Goal: Communication & Community: Answer question/provide support

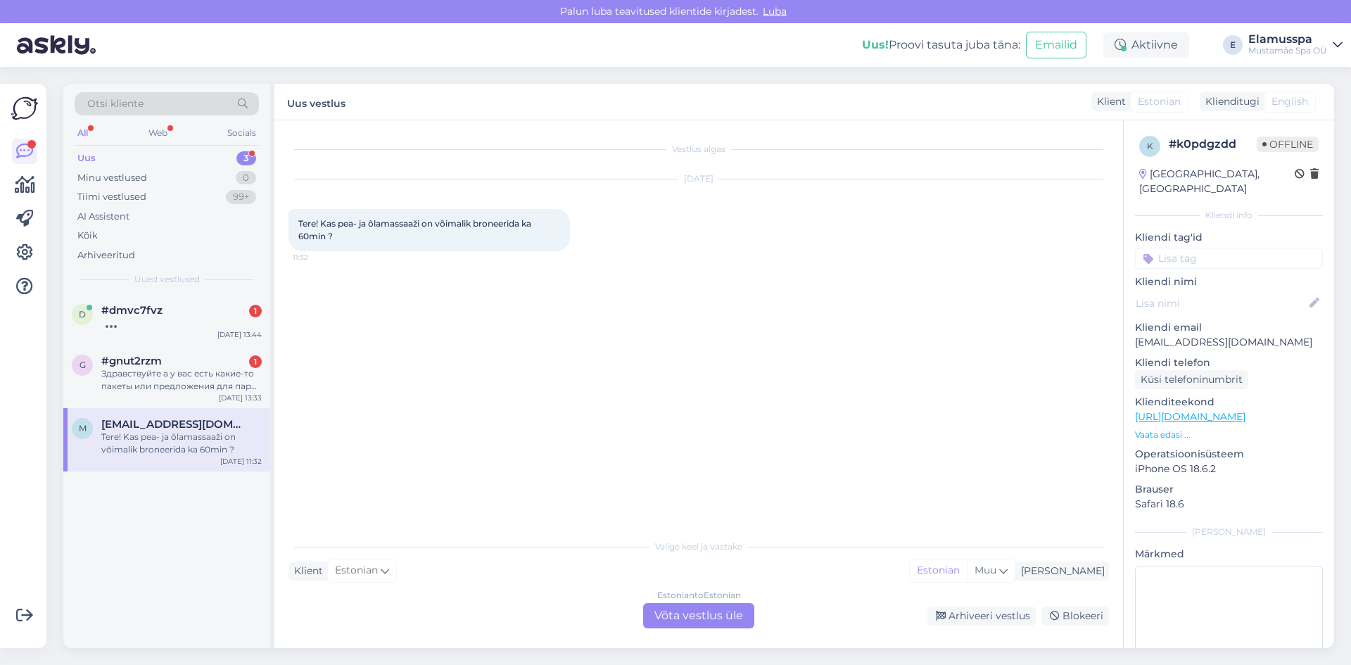
click at [674, 610] on div "Estonian to Estonian Võta vestlus üle" at bounding box center [698, 615] width 111 height 25
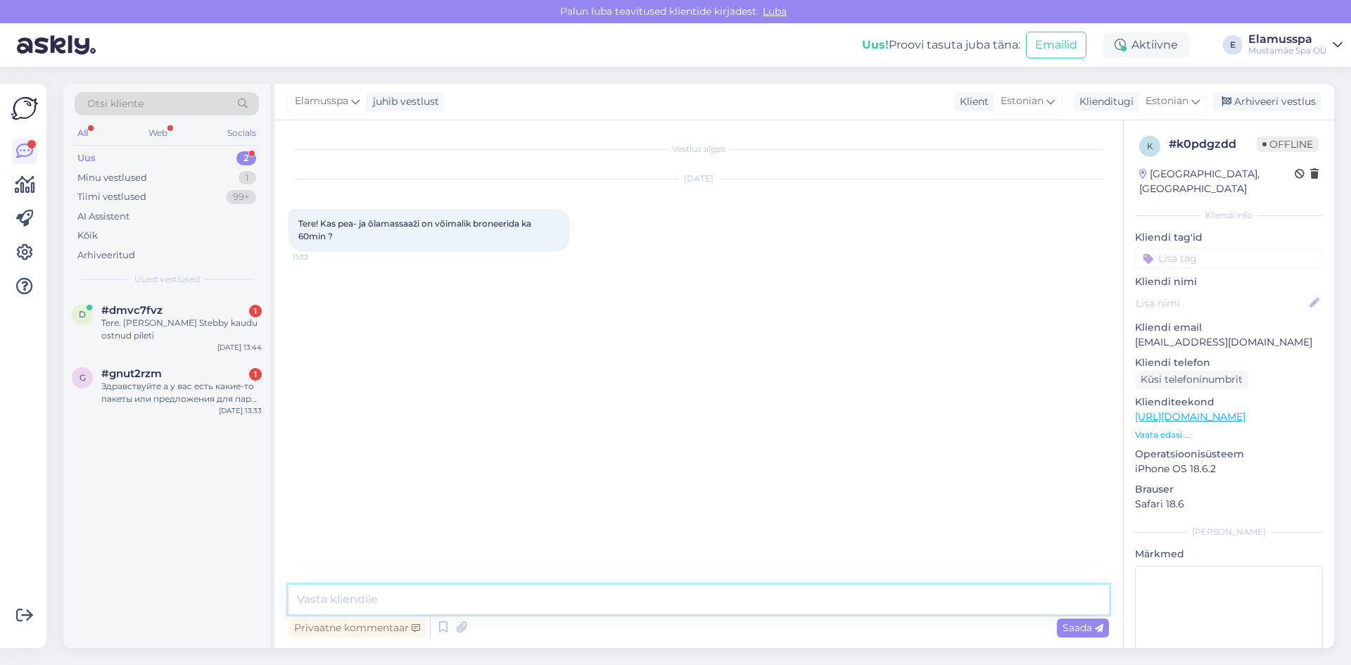
click at [661, 602] on textarea at bounding box center [698, 600] width 820 height 30
click at [974, 606] on textarea "Tere! Kahjuks pea ja õla massaži pakume ainult 30 minutilist. Soovitan teil sel…" at bounding box center [698, 600] width 820 height 30
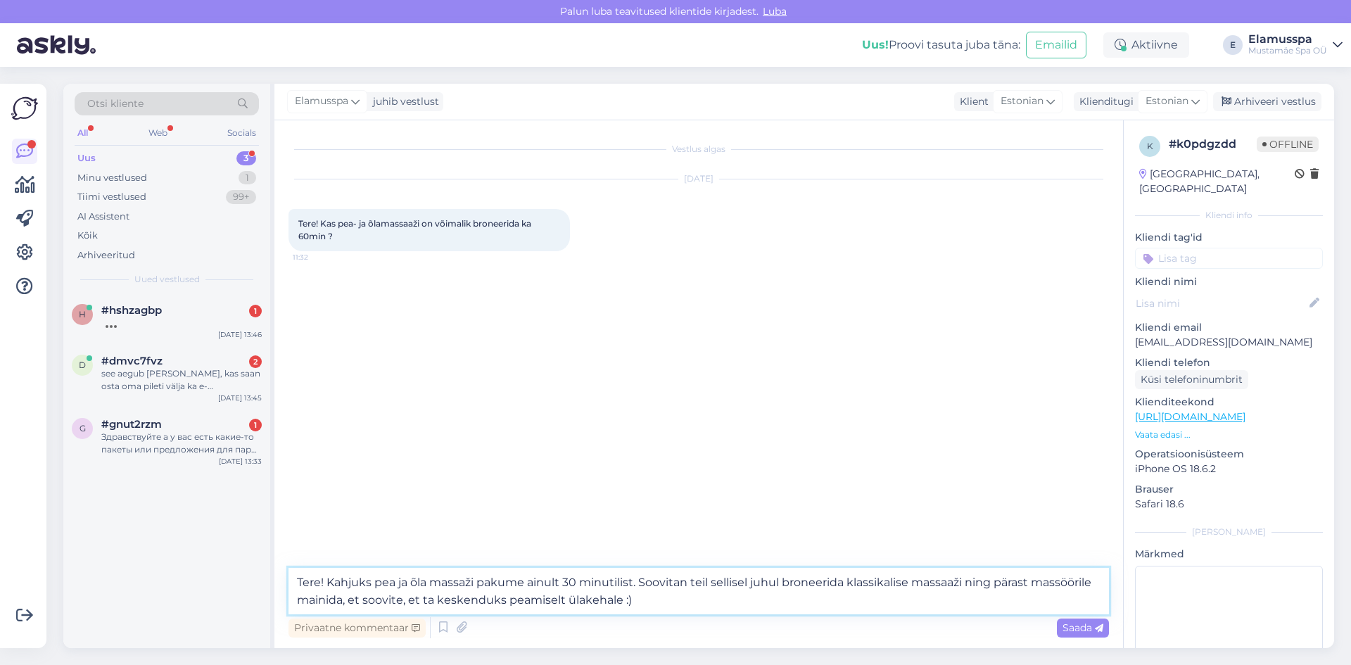
click at [846, 583] on textarea "Tere! Kahjuks pea ja õla massaži pakume ainult 30 minutilist. Soovitan teil sel…" at bounding box center [698, 591] width 820 height 46
click at [929, 602] on textarea "Tere! Kahjuks pea ja õla massaži pakume ainult 30 minutilist. Soovitan teil sel…" at bounding box center [698, 591] width 820 height 46
type textarea "Tere! Kahjuks pea ja õla massaži pakume ainult 30 minutilist. Soovitan teil sel…"
click at [1084, 635] on div "Saada" at bounding box center [1083, 627] width 52 height 19
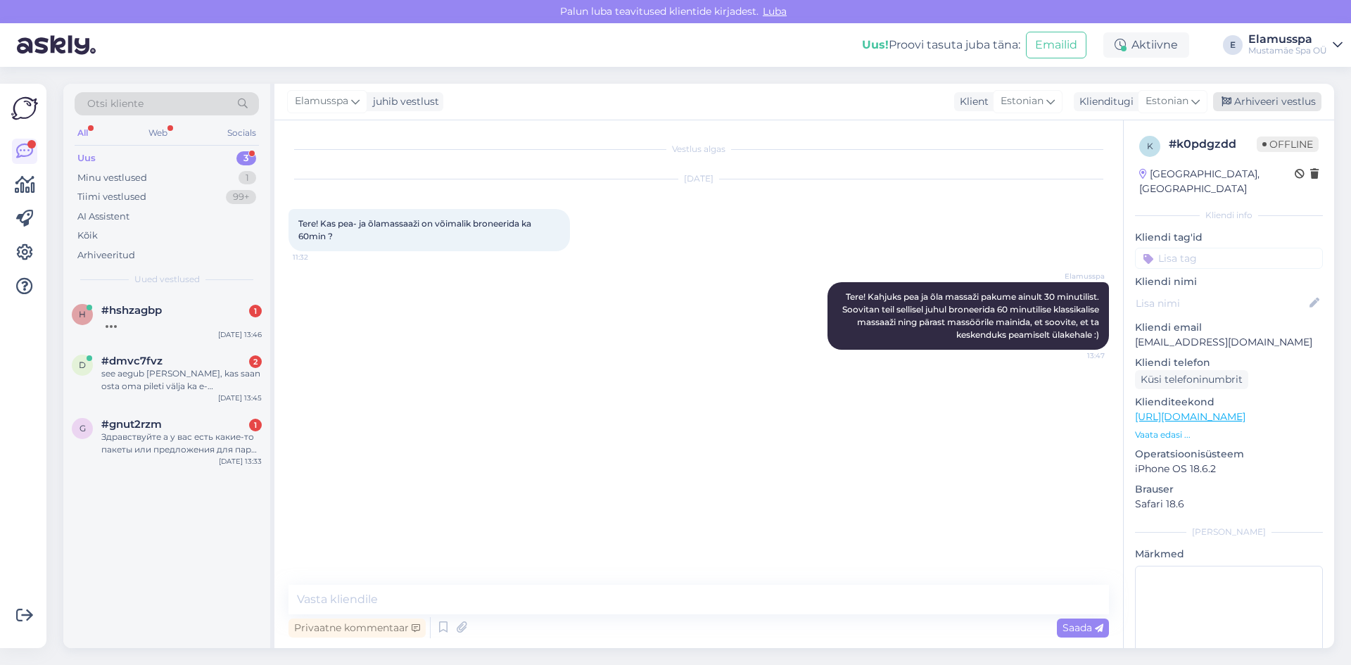
click at [1275, 102] on div "Arhiveeri vestlus" at bounding box center [1267, 101] width 108 height 19
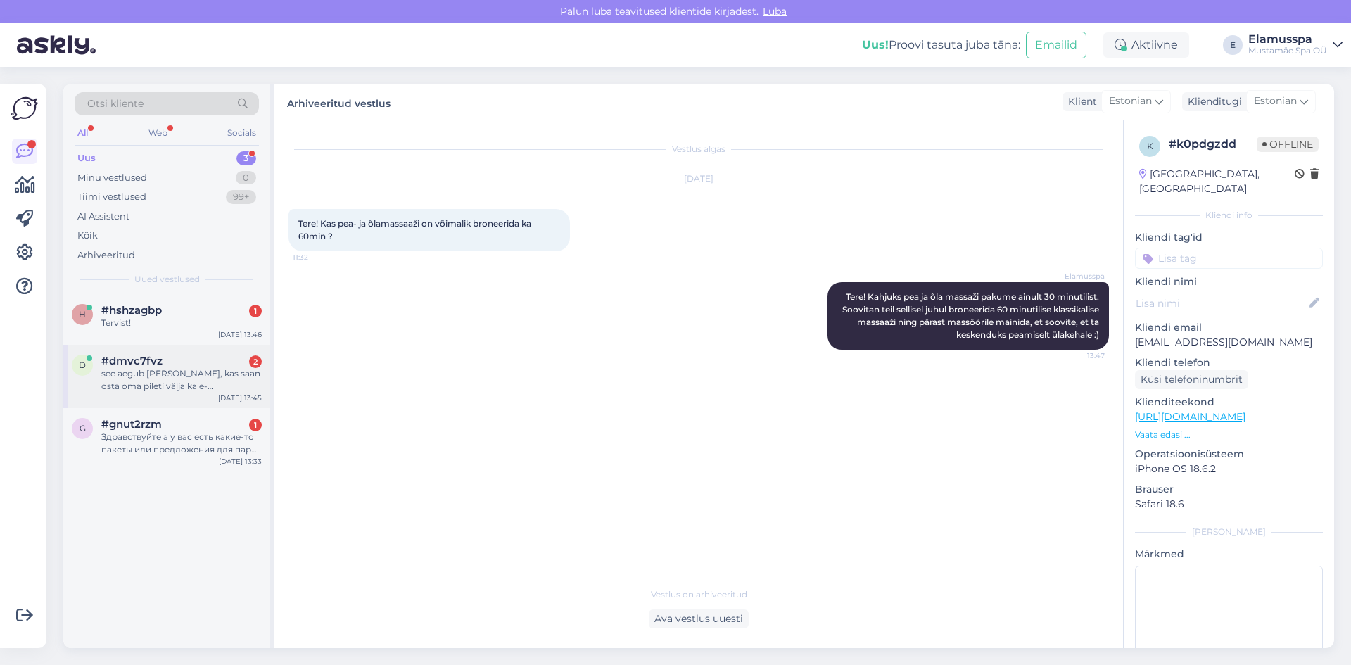
click at [135, 385] on div "see aegub [PERSON_NAME], kas saan osta oma pileti välja ka e-[PERSON_NAME] kaud…" at bounding box center [181, 379] width 160 height 25
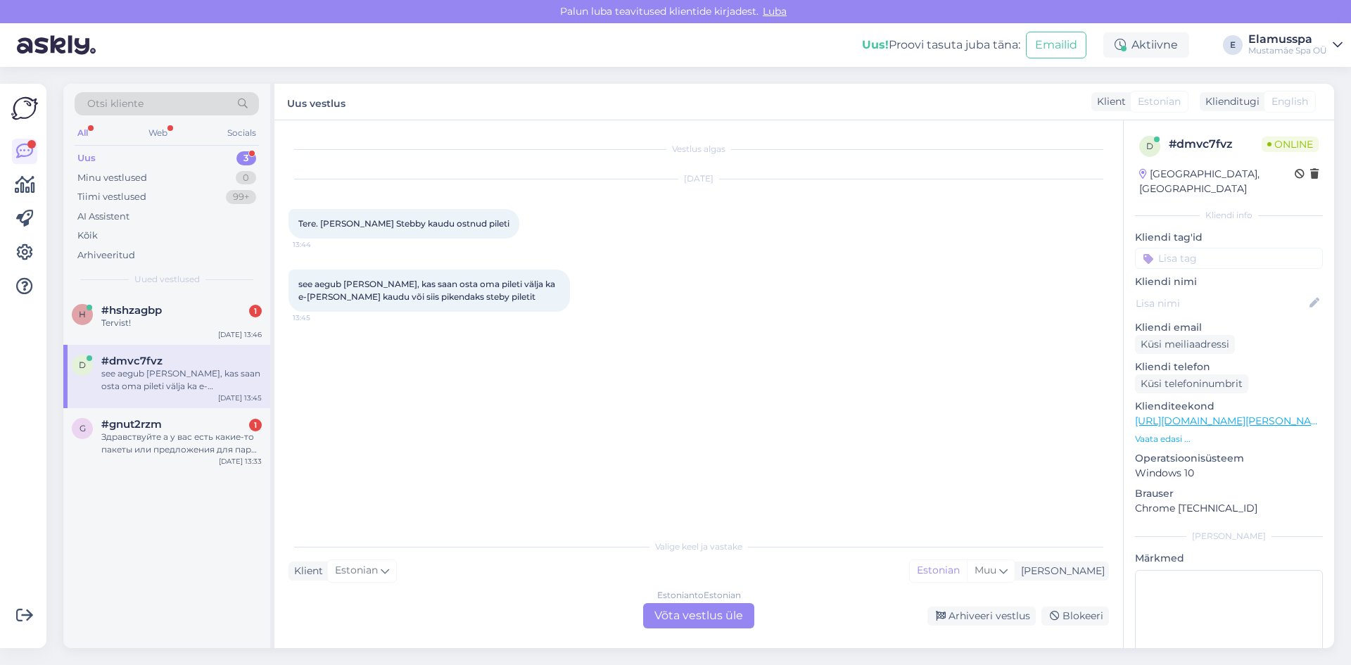
click at [673, 609] on div "Estonian to Estonian Võta vestlus üle" at bounding box center [698, 615] width 111 height 25
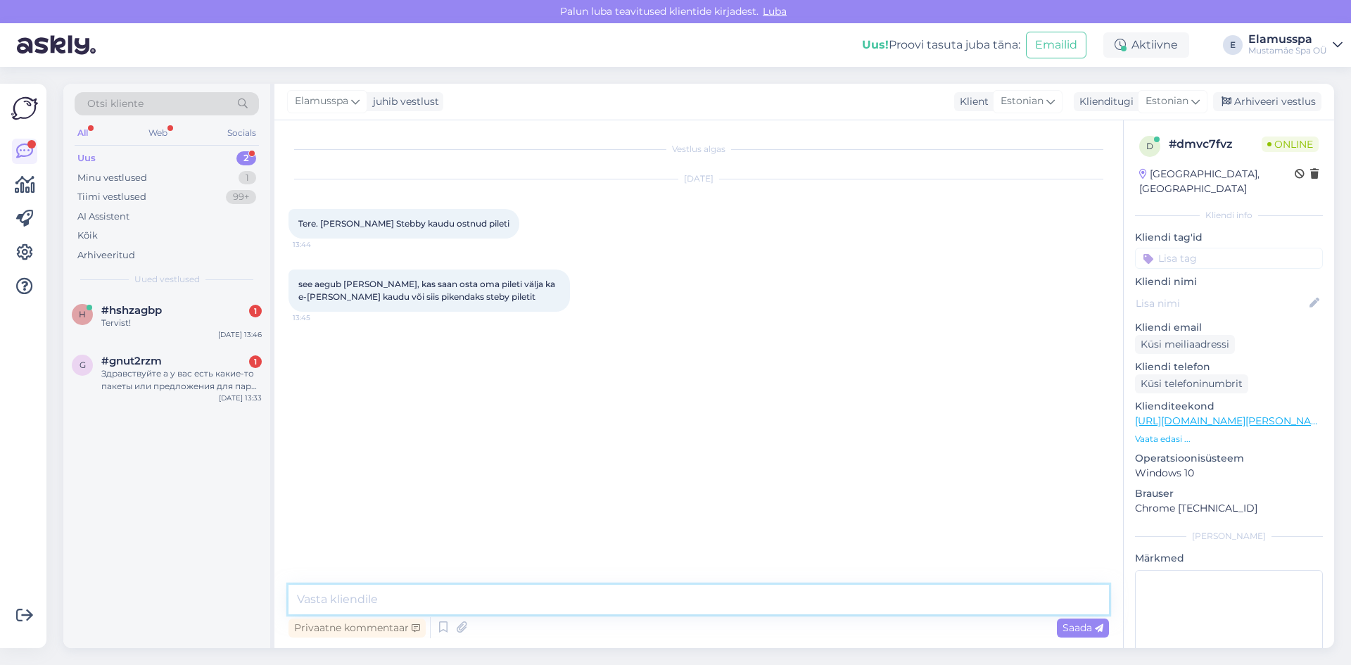
click at [666, 596] on textarea at bounding box center [698, 600] width 820 height 30
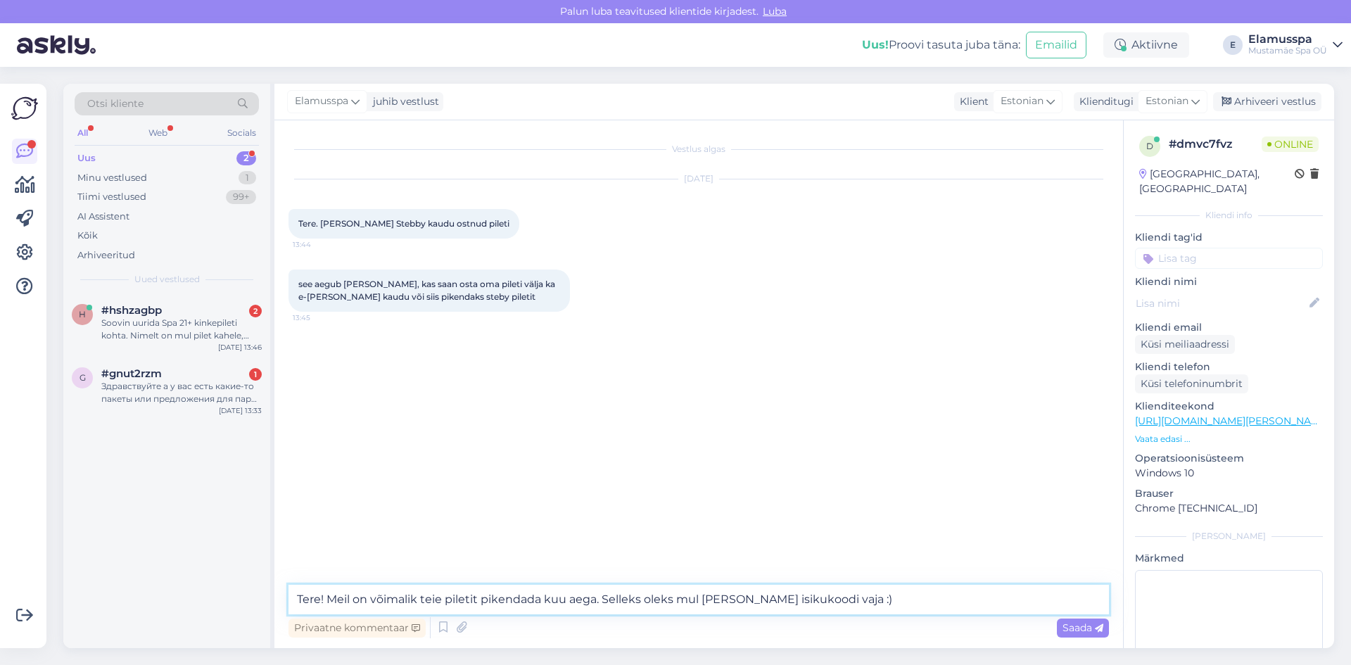
click at [542, 597] on textarea "Tere! Meil on võimalik teie piletit pikendada kuu aega. Selleks oleks mul [PERS…" at bounding box center [698, 600] width 820 height 30
type textarea "Tere! Meil on võimalik teie piletit pikendada kuu aega. Selleks oleks mul [PERS…"
click at [1062, 635] on div "Saada" at bounding box center [1083, 627] width 52 height 19
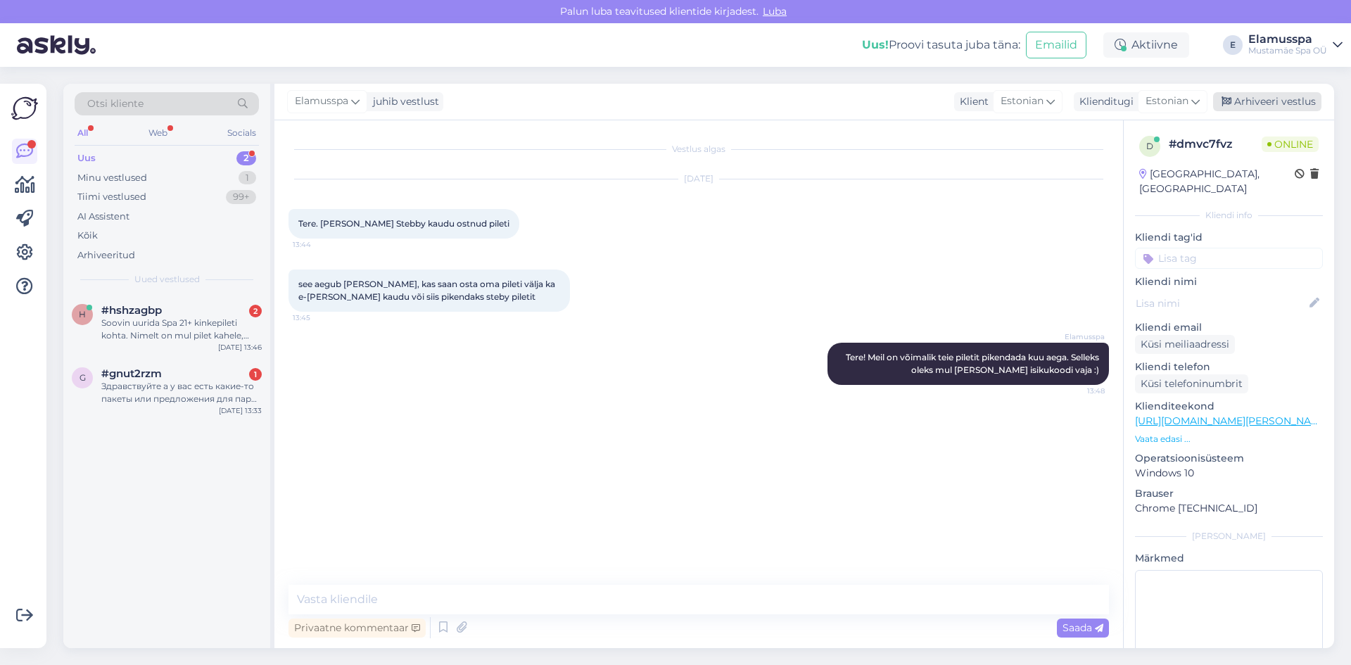
click at [1285, 99] on div "Arhiveeri vestlus" at bounding box center [1267, 101] width 108 height 19
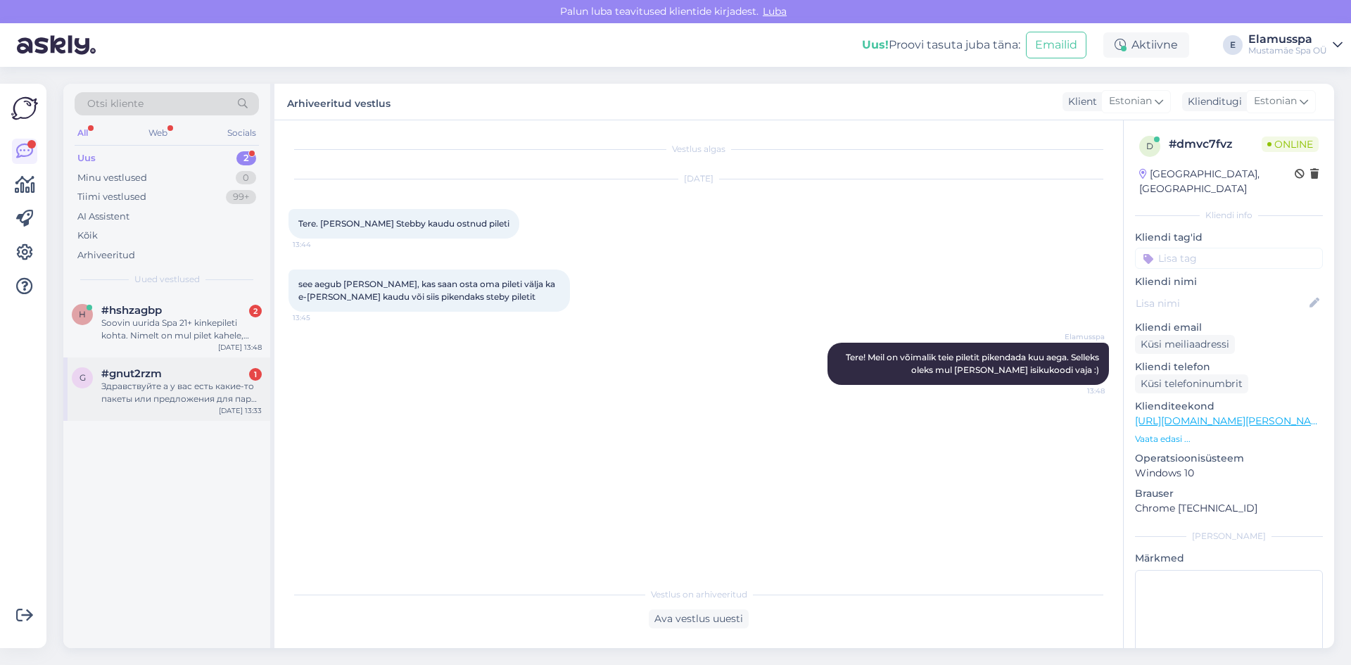
click at [181, 381] on div "Здравствуйте а у вас есть какие-то пакеты или предложения для пары ?" at bounding box center [181, 392] width 160 height 25
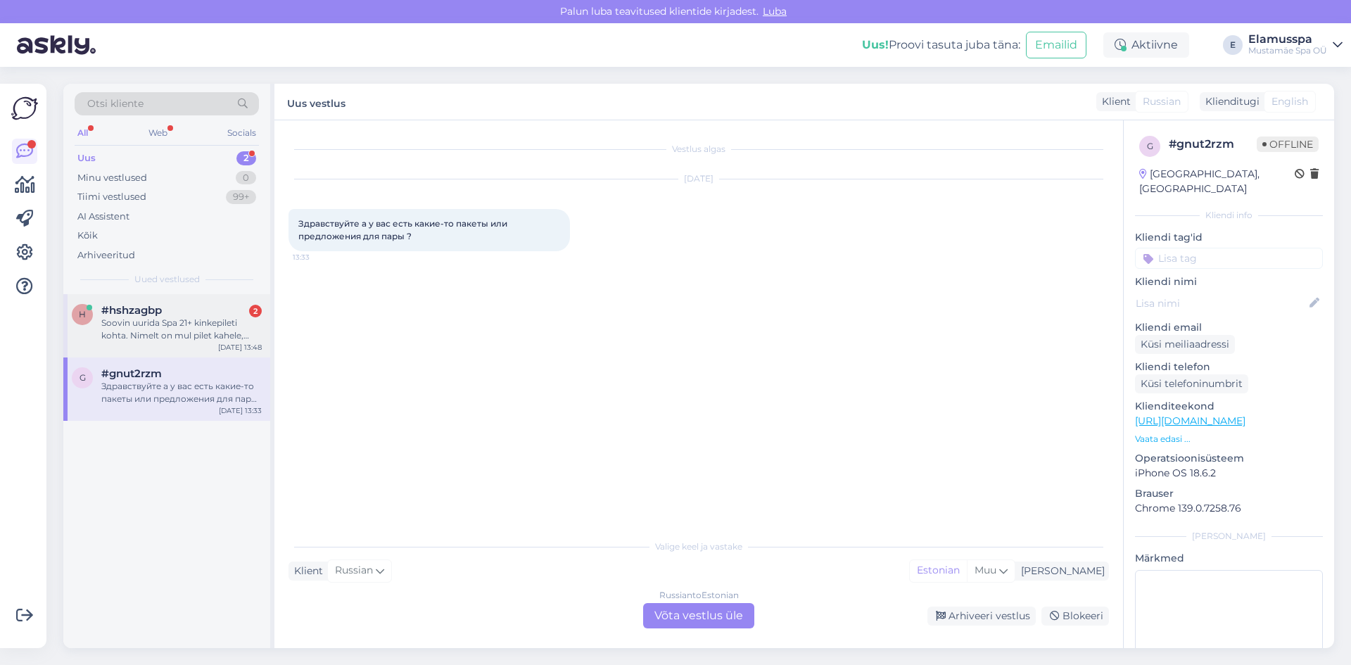
click at [184, 312] on div "#hshzagbp 2" at bounding box center [181, 310] width 160 height 13
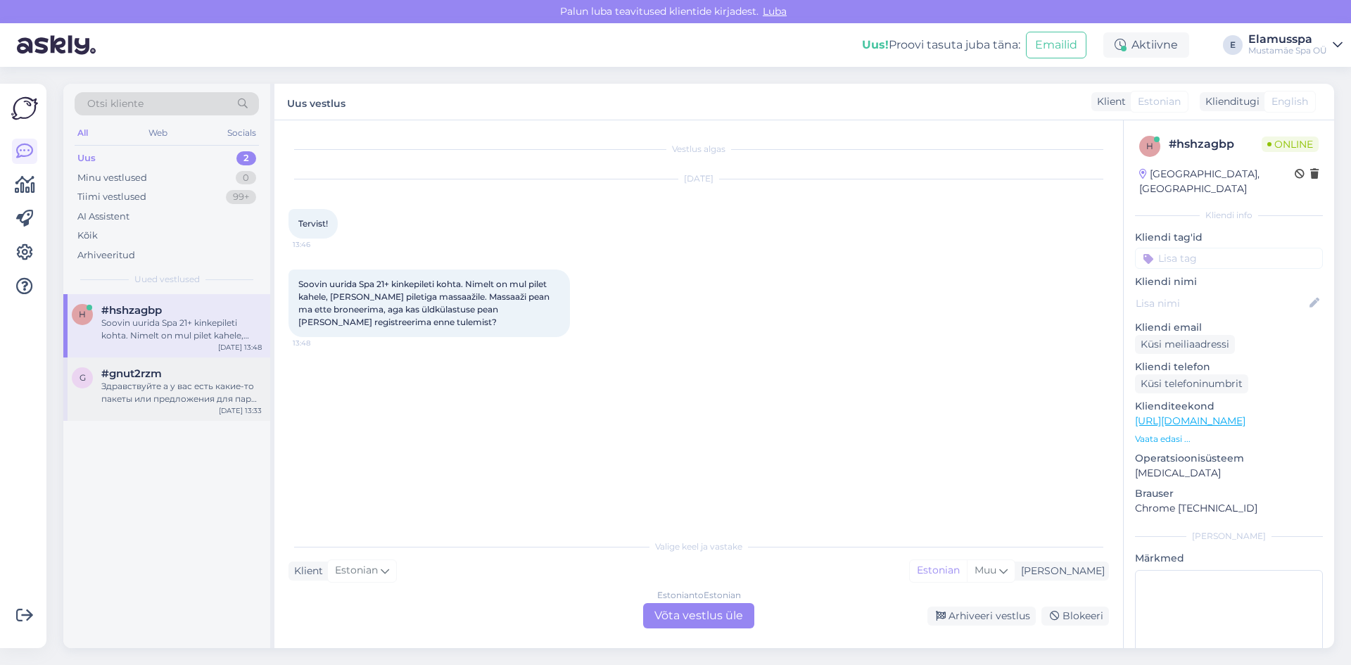
click at [197, 373] on div "#gnut2rzm" at bounding box center [181, 373] width 160 height 13
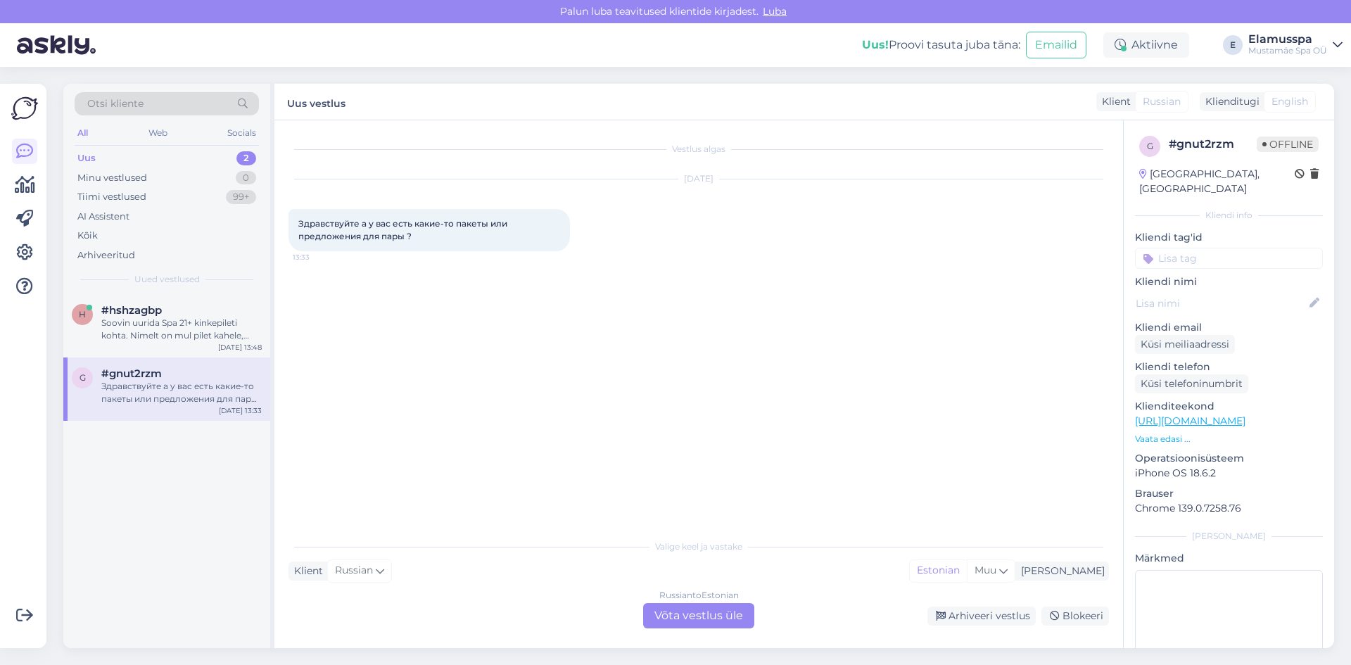
click at [485, 306] on div "Vestlus algas [DATE] Здравствуйте а у вас есть какие-то пакеты или предложения …" at bounding box center [704, 326] width 833 height 385
click at [669, 611] on div "Russian to Estonian Võta vestlus üle" at bounding box center [698, 615] width 111 height 25
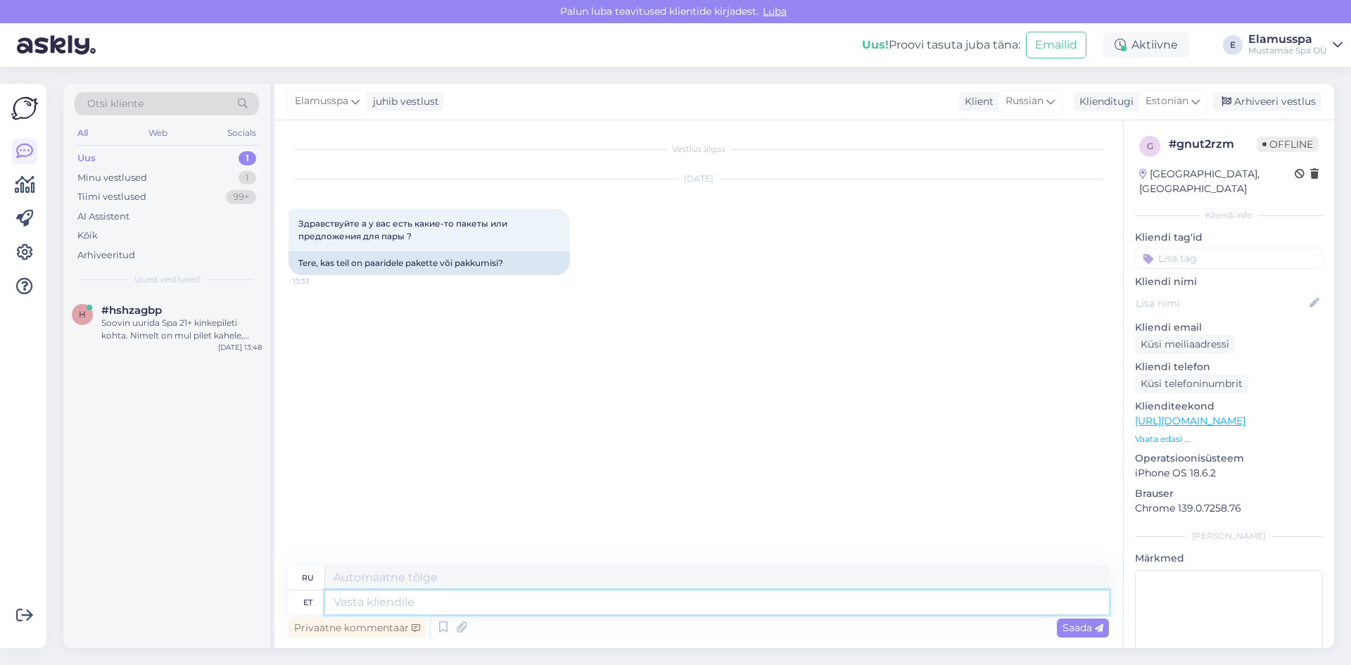
click at [369, 598] on textarea at bounding box center [717, 602] width 784 height 24
type textarea "Здравствуйте,"
type textarea "Привет,"
type textarea "Здравствуйте, у нас е"
type textarea "Здравствуйте, у нас"
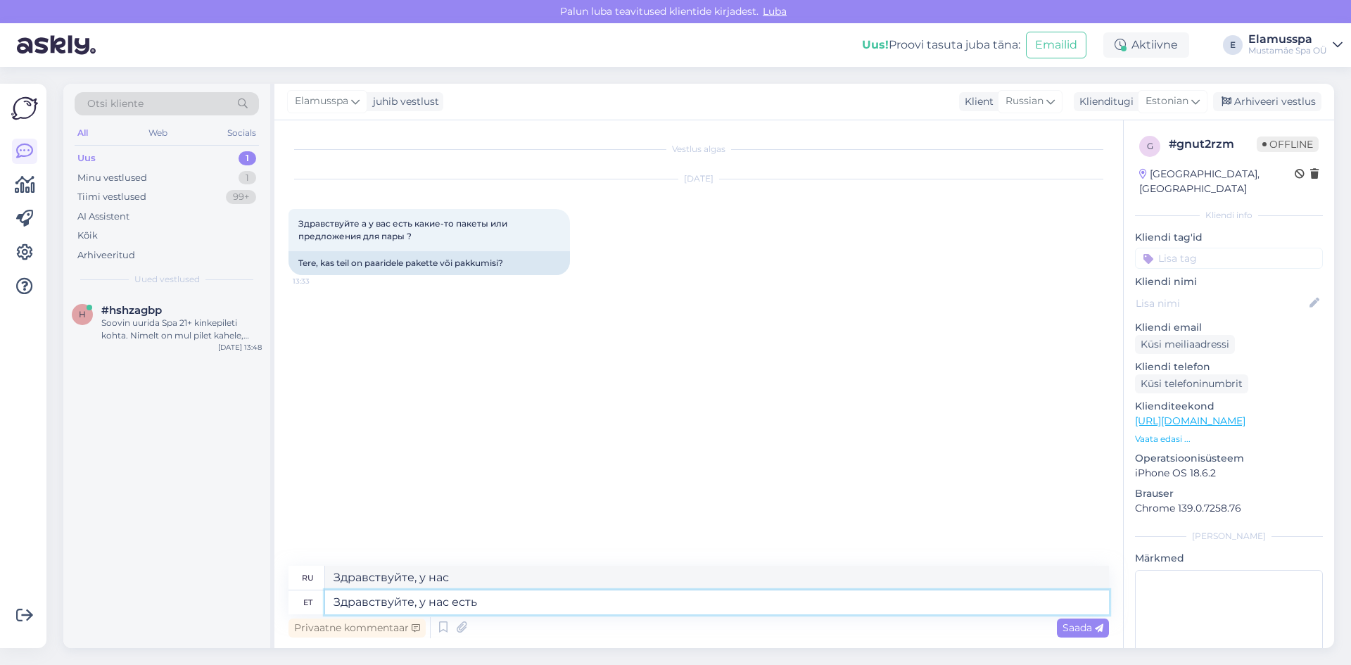
type textarea "Здравствуйте, у нас есть"
type textarea "Здравствуйте, у нас есть 21+"
type textarea "Привет, нам 21+"
type textarea "Здравствуйте, у нас есть 21+. Т"
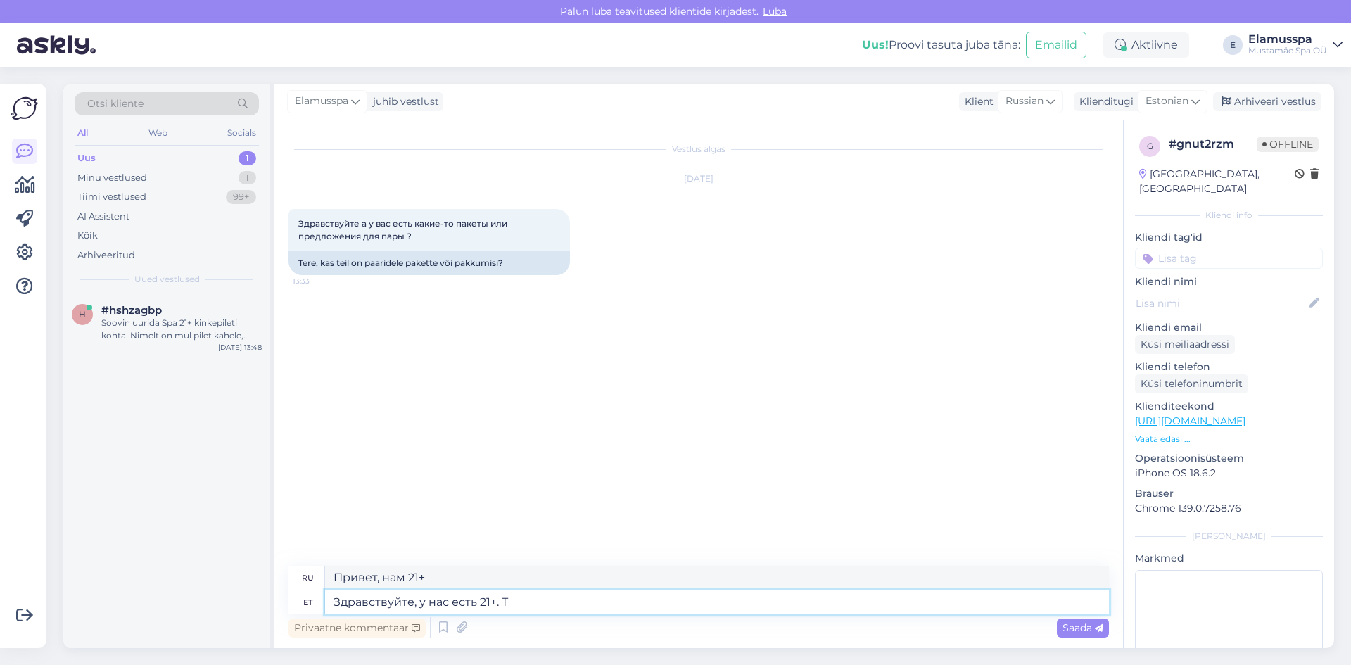
type textarea "Здравствуйте, нам 21+."
type textarea "Здравствуйте, у нас есть 21+. Там бол"
type textarea "Привет, нам 21+. Есть"
type textarea "Здравствуйте, у нас есть 21+. Там более"
type textarea "Здравствуйте, нам 21+. Там более"
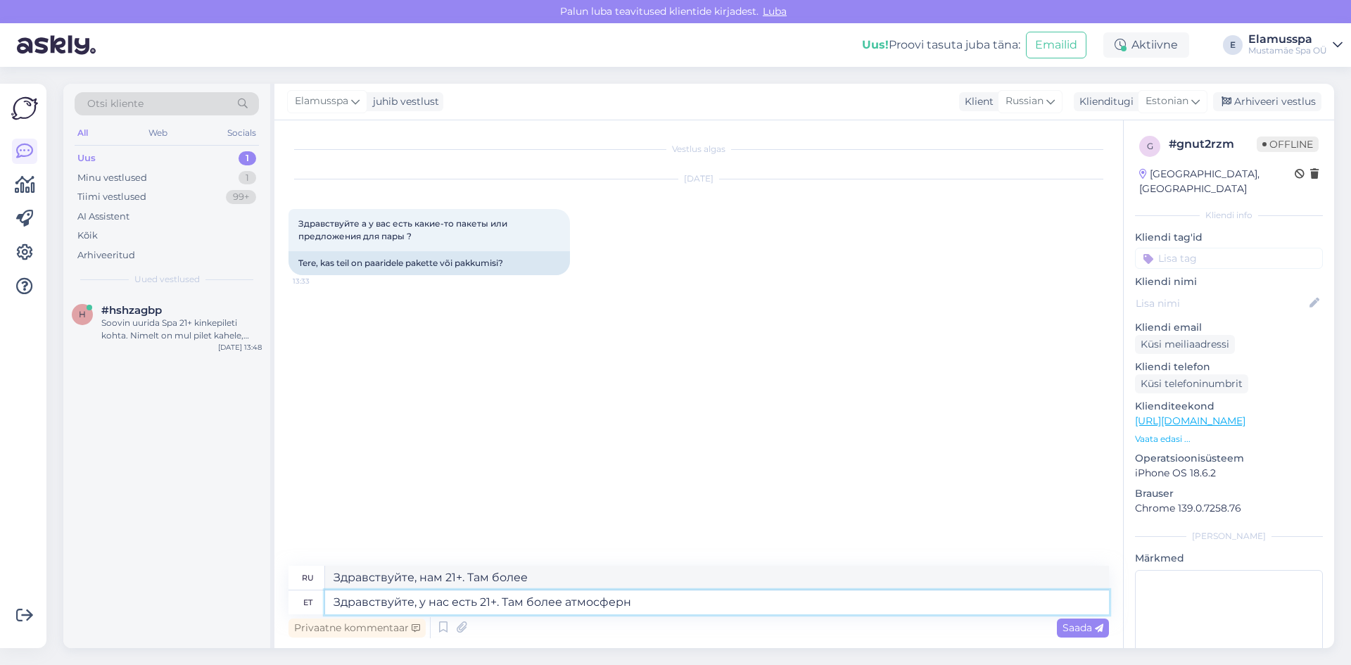
type textarea "Здравствуйте, у нас есть 21+. Там более атмосферно"
type textarea "Привет, нам 21+. Здесь более атмосферно."
type textarea "Здравствуйте, у нас есть 21+. Там более атмосферно,"
type textarea "Привет, нам 21+. Здесь больше атмосферы,"
type textarea "Здравствуйте, у нас есть 21+. Там более атмосферно, нет дет"
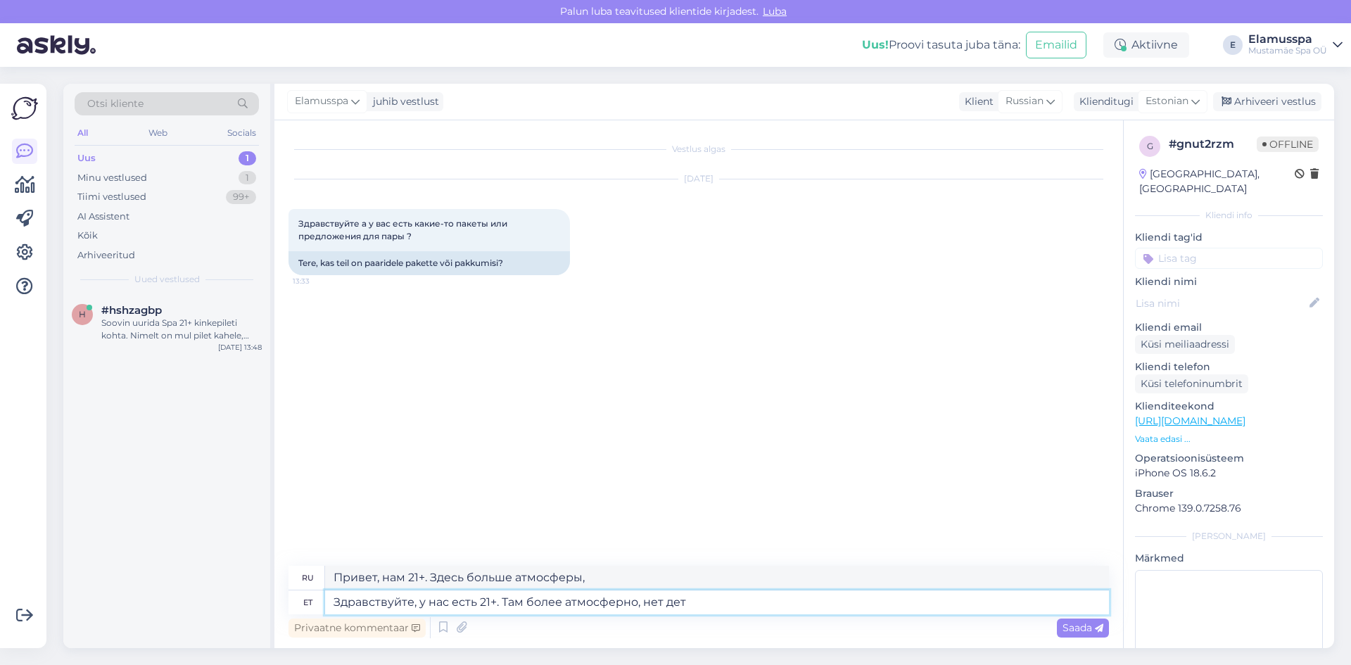
type textarea "Привет, нам 21+. Так атмосфернее, правда?"
type textarea "Здравствуйте, у нас есть 21+. Там более атмосферно, нет детей, а"
type textarea "Привет, нам 21+. Здесь больше атмосферы, нет детей."
type textarea "Здравствуйте, у нас есть 21+. Там более атмосферно, нет детей, а так"
type textarea "Здравствуйте, нам 21+. Там более ампестровно, нет детей, а"
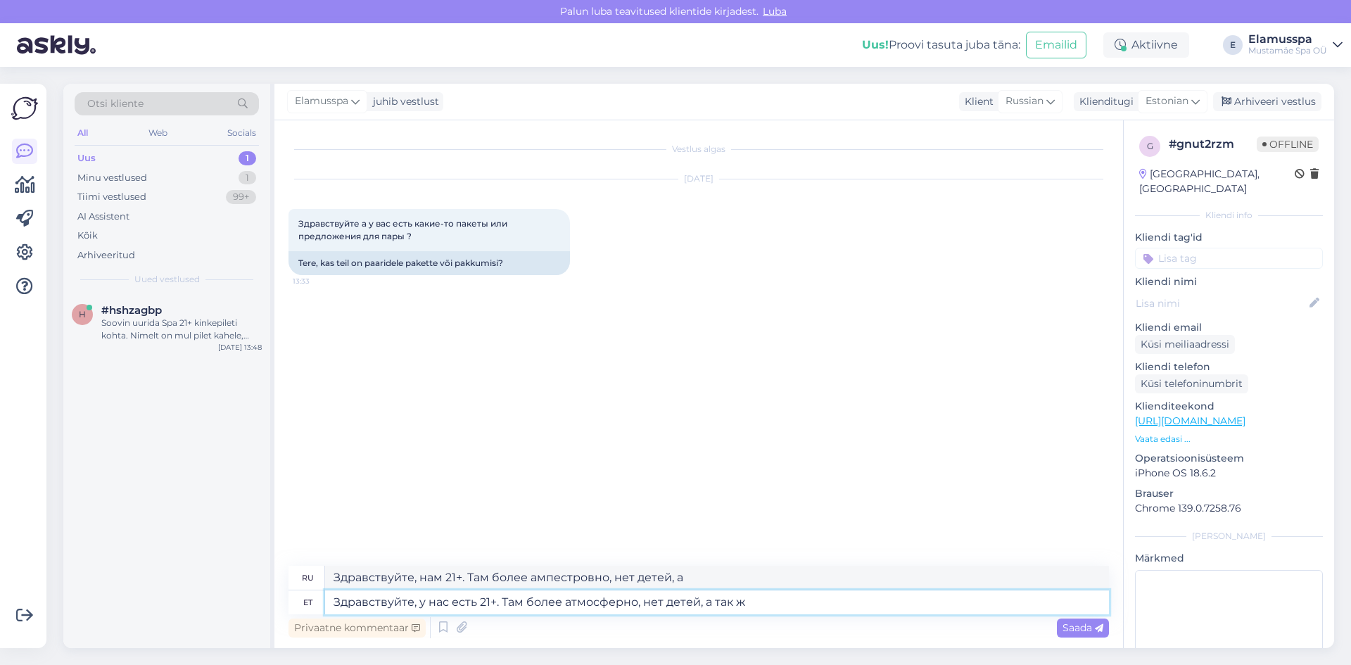
type textarea "Здравствуйте, у нас есть 21+. Там более атмосферно, нет детей, а так же"
type textarea "Привет, нам 21+. Здесь атмосфернее, нет детей и т.д."
type textarea "Здравствуйте, у нас есть 21+. Там более атмосферно, нет детей, а так же получите"
type textarea "Привет, нам 21+. Здесь атмосфернее, нет детей, и вы всё поймёте."
type textarea "Здравствуйте, у нас есть 21+. Там более атмосферно, нет детей, а так же получит…"
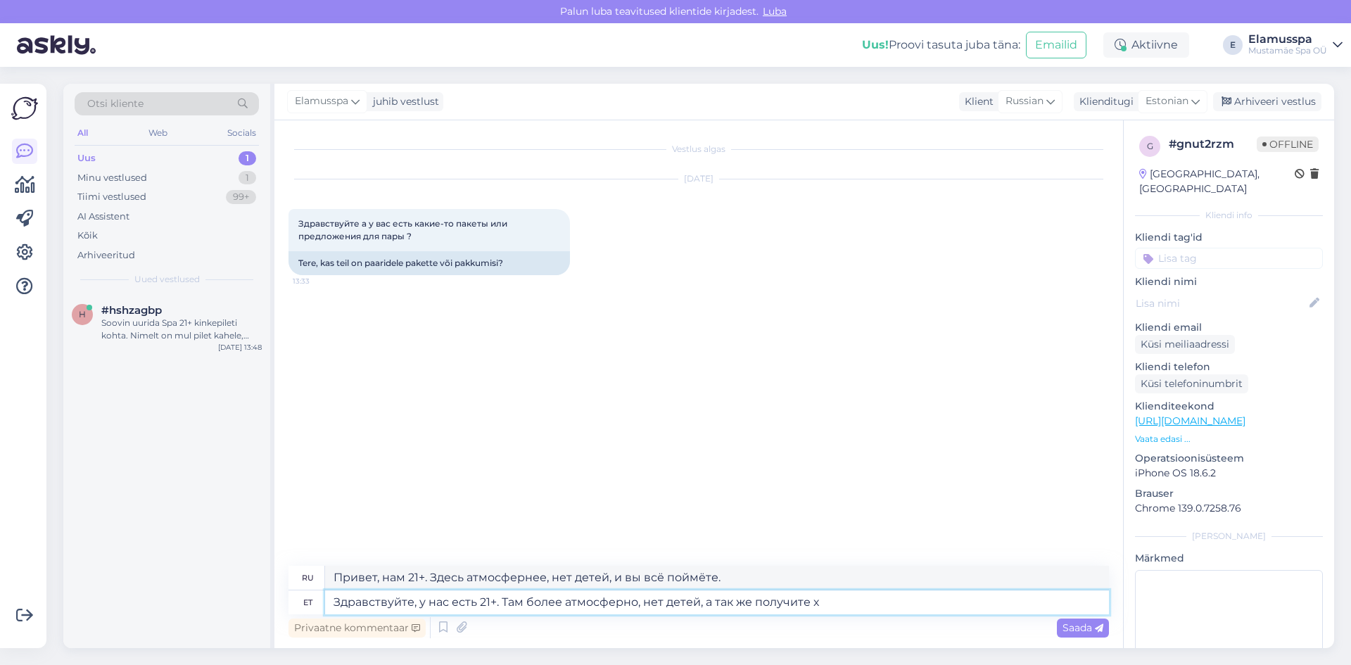
type textarea "Здравствуйте, нам 21+. Там более ампестровно, нет детей, а также производятся х"
type textarea "Здравствуйте, у нас есть 21+. Там более атмосферно, нет детей, а так же получит…"
type textarea "Привет, нам 21+. Здесь более атмосферно, нет детей, и вам выдадут халат."
type textarea "Здравствуйте, у нас есть 21+. Там более атмосферно, нет детей, а так же получит…"
type textarea "Здравствуйте, нам 21+. Там более ампестровно, нет детей, и такой же производите…"
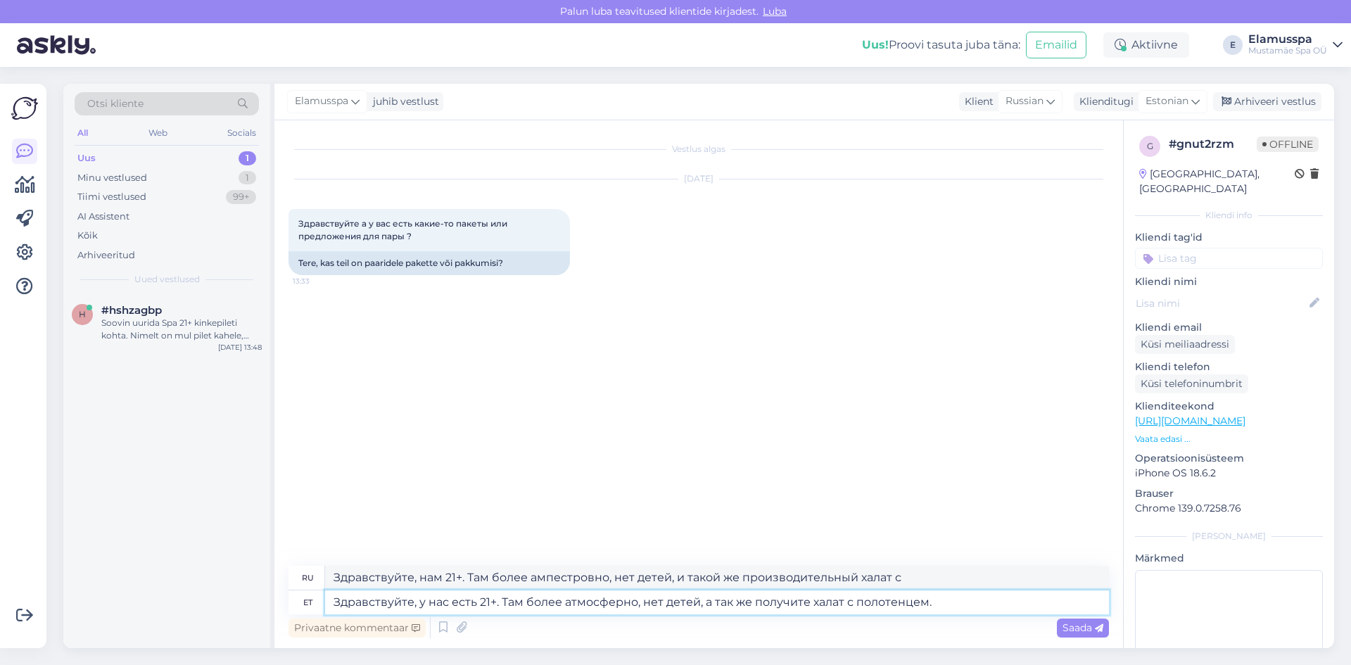
type textarea "Здравствуйте, у нас есть 21+. Там более атмосферно, нет детей, а так же получит…"
type textarea "Здравствуйте, нам 21+. Здесь более атмосферно, нет детей, и вам выдадут халат с…"
type textarea "Здравствуйте, у нас есть 21+. Там более атмосферно, нет детей, а так же получит…"
type textarea "Здравствуйте, нам 21+. Здесь более атмосферно, нет детей, и вам выдадут халат с…"
type textarea "Здравствуйте, у нас есть 21+. Там более атмосферно, нет детей, а так же получит…"
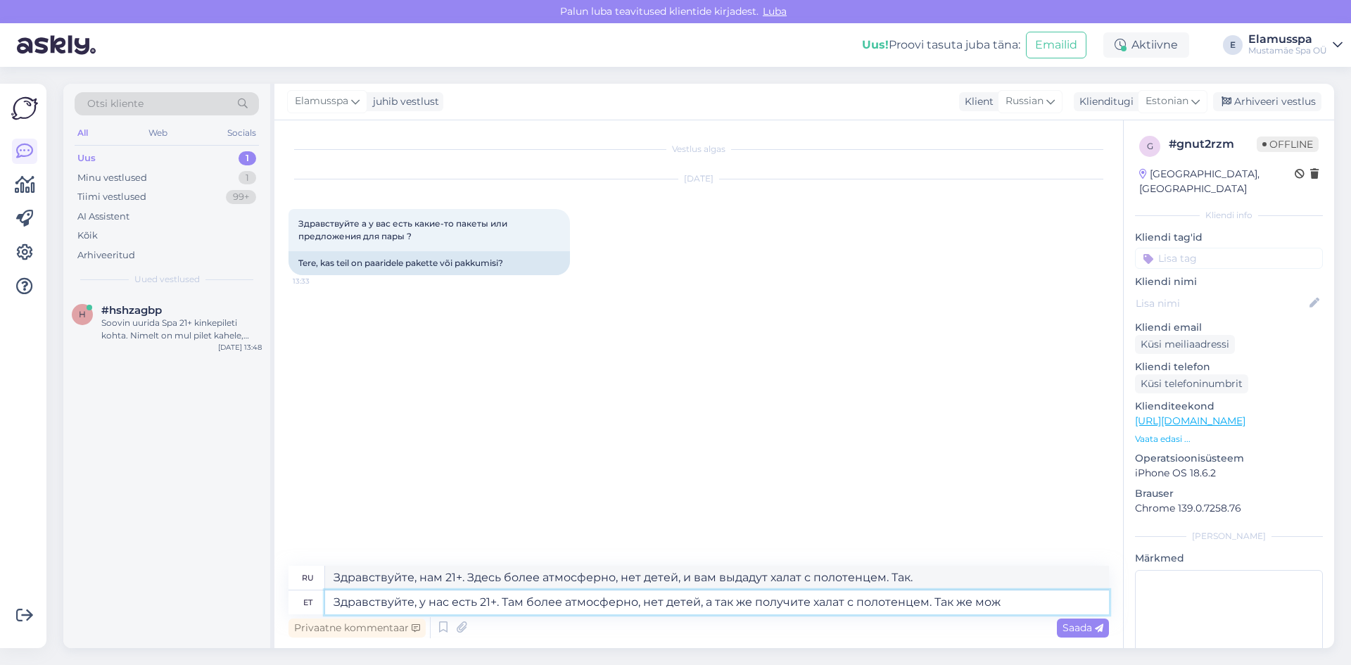
type textarea "Здравствуйте, нам 21+. Здесь более атмосферно, нет детей, и вам выдадут халат с…"
type textarea "Здравствуйте, у нас есть 21+. Там более атмосферно, нет детей, а так же получит…"
type textarea "Здравствуйте, нам 21+. Здесь более атмосферно, нет детей, и вам выдадут халат с…"
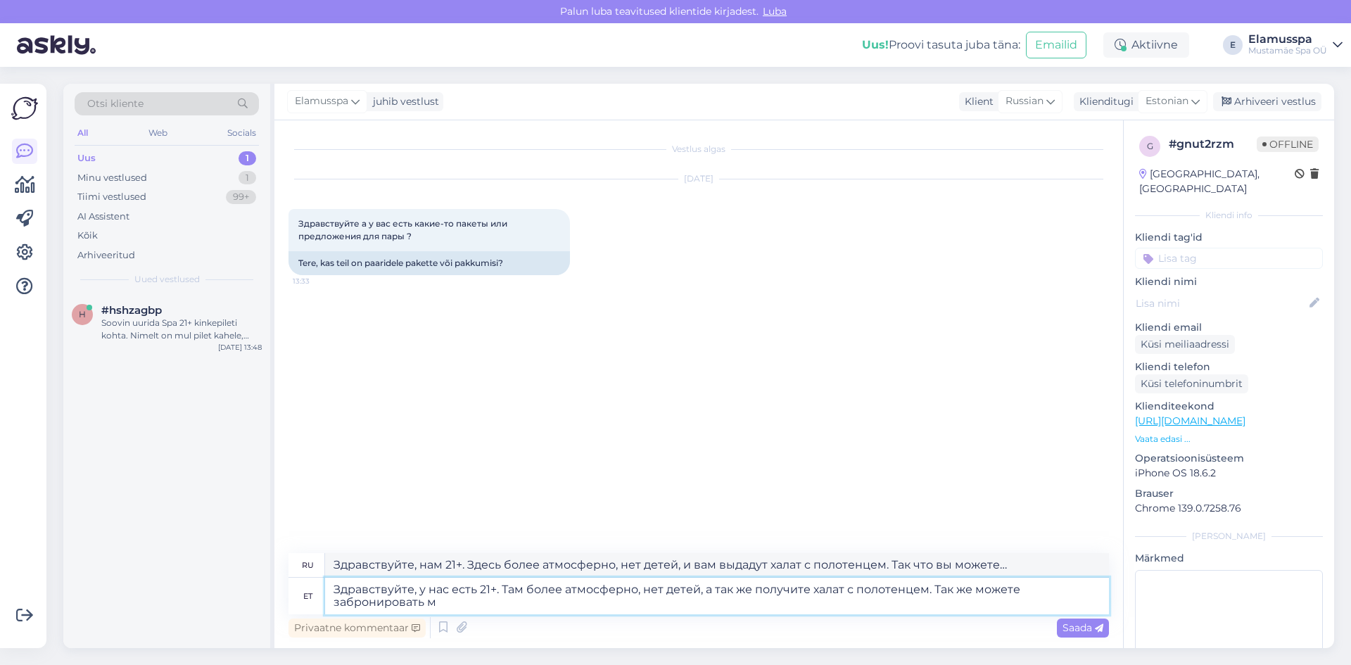
type textarea "Здравствуйте, у нас есть 21+. Там более атмосферно, нет детей, а так же получит…"
type textarea "Здравствуйте, нам 21+. Здесь более атмосферно, без детей, и вам предоставят хал…"
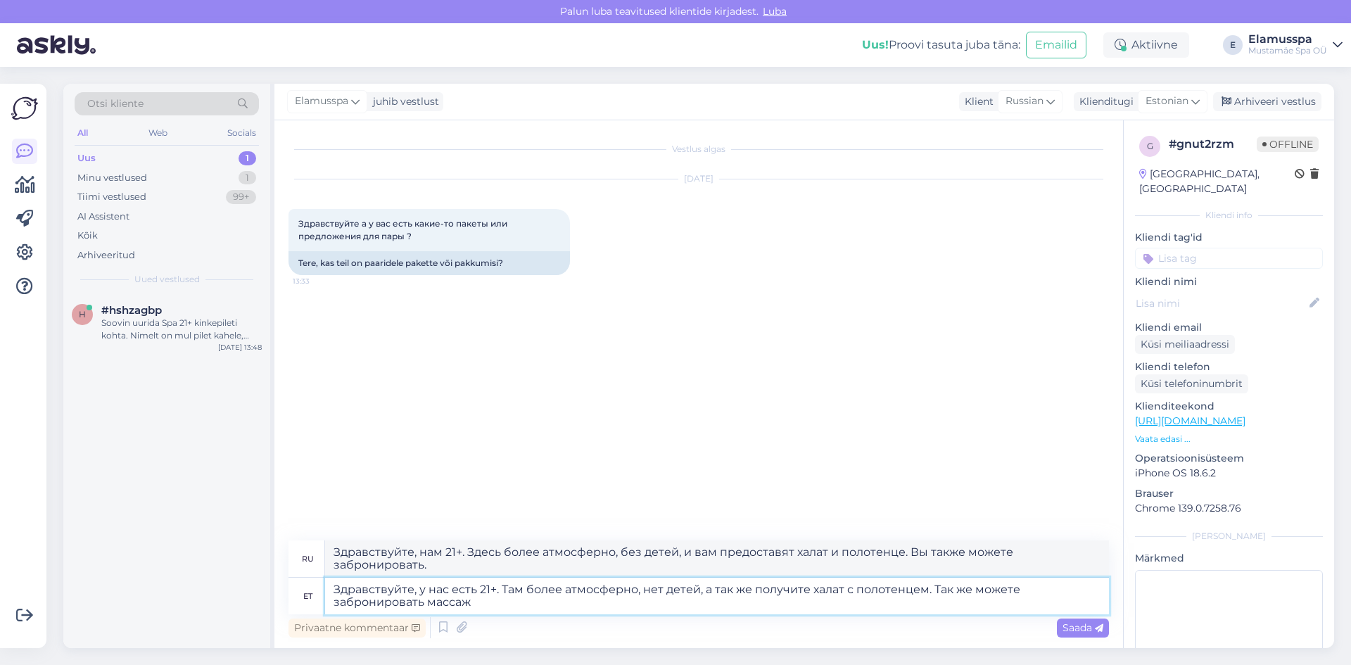
type textarea "Здравствуйте, у нас есть 21+. Там более атмосферно, нет детей, а так же получит…"
click at [470, 604] on textarea "Здравствуйте, у нас есть 21+. Там более атмосферно, нет детей, а так же получит…" at bounding box center [717, 596] width 784 height 37
type textarea "Здравствуйте, нам 21+. Здесь более атмосферно, без детей, вам предоставят халат…"
type textarea "Здравствуйте, у нас есть 21+. Там более атмосферно, нет детей, а так же получит…"
type textarea "Здравствуйте, нам 21+. Здесь более атмосферно, нет детей, и вам предоставят хал…"
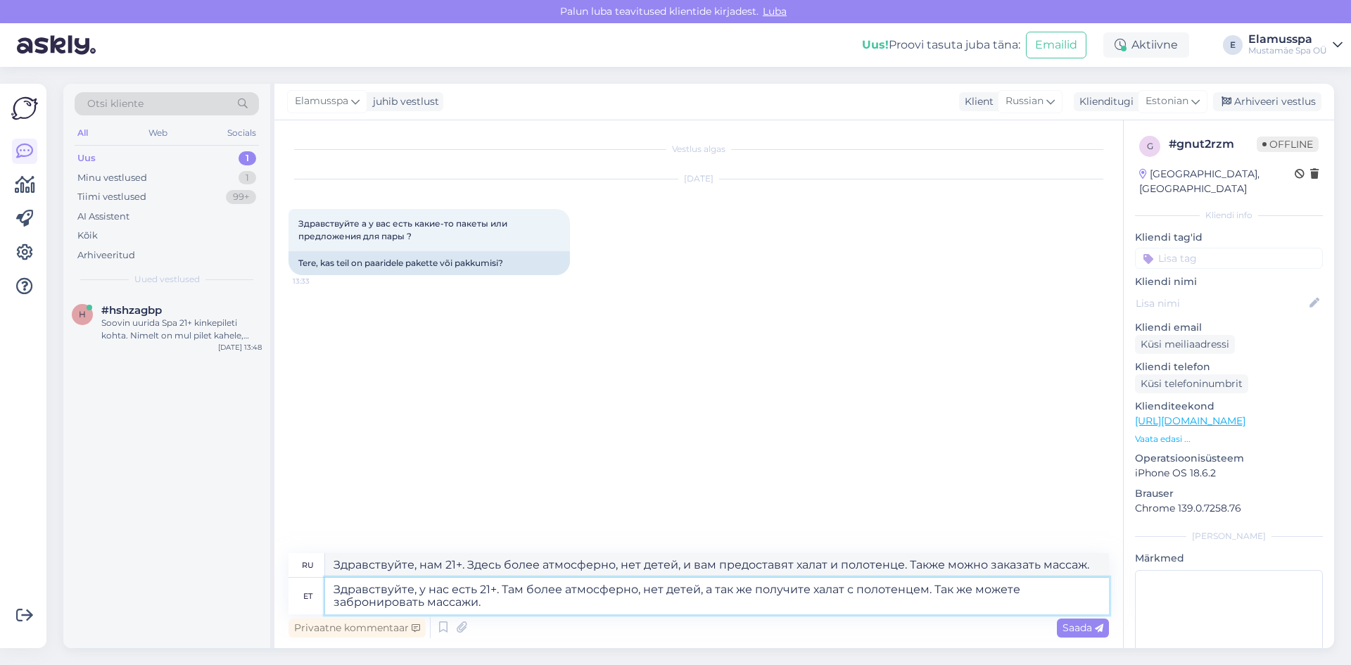
click at [424, 594] on textarea "Здравствуйте, у нас есть 21+. Там более атмосферно, нет детей, а так же получит…" at bounding box center [717, 596] width 784 height 37
click at [499, 606] on textarea "Здравствуйте, у нас есть 21+. Там более атмосферно, нет детей, а так же получит…" at bounding box center [717, 596] width 784 height 37
type textarea "Здравствуйте, у нас есть 21+. Там более атмосферно, нет детей, а так же получит…"
click at [620, 571] on textarea "Здравствуйте, нам 21+. Здесь более атмосферно, нет детей, и вам предоставят хал…" at bounding box center [717, 565] width 784 height 24
paste textarea "у нас есть 21+. Там более атмосферно, нет детей, а так же получите халат с поло…"
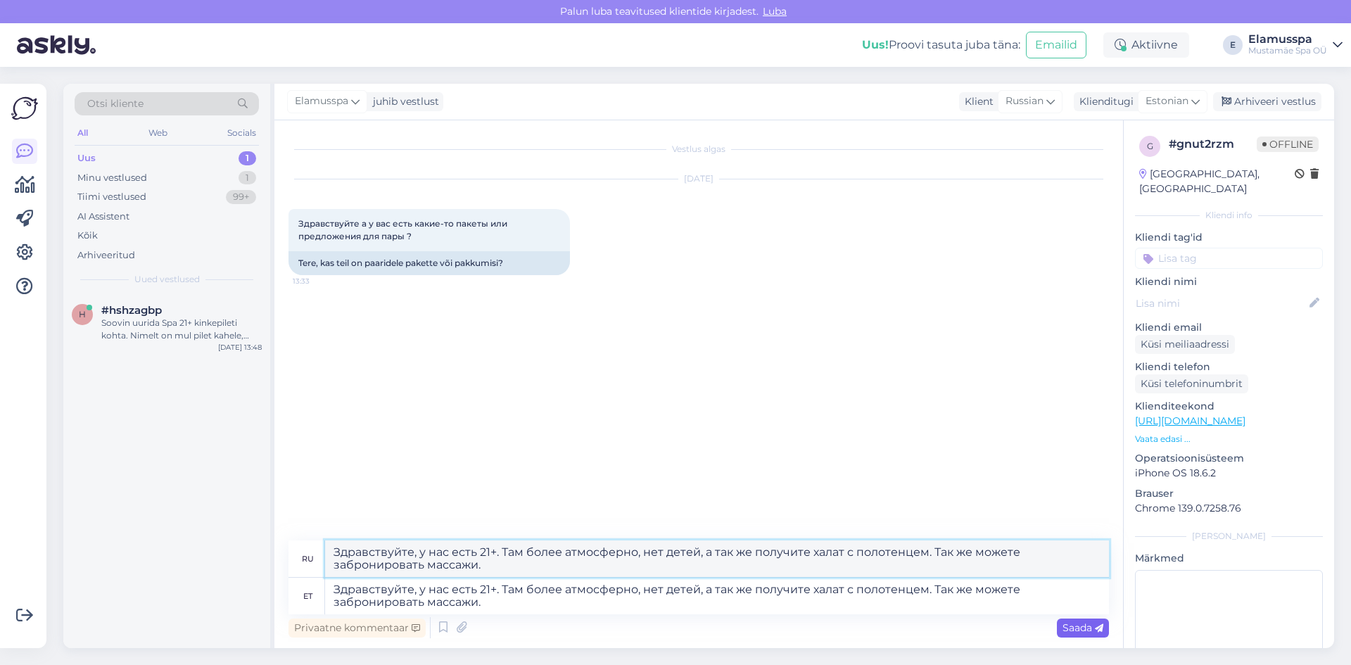
type textarea "Здравствуйте, у нас есть 21+. Там более атмосферно, нет детей, а так же получит…"
click at [1078, 620] on div "Saada" at bounding box center [1083, 627] width 52 height 19
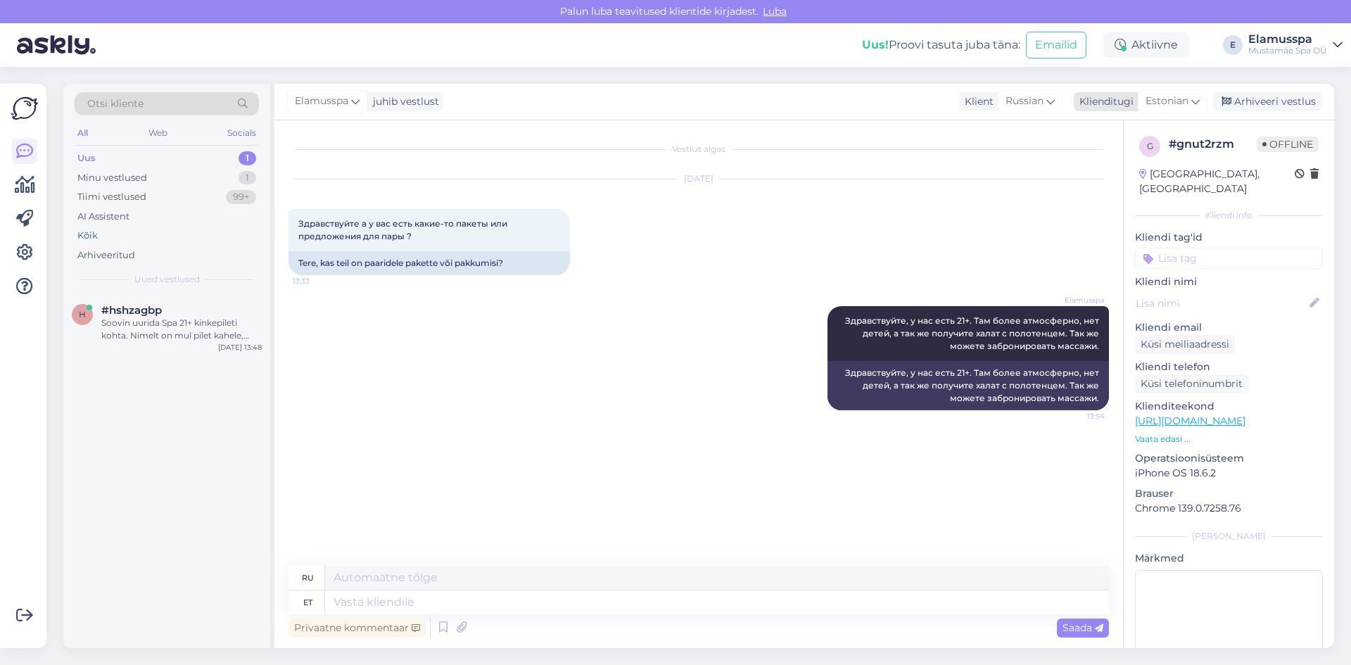
drag, startPoint x: 1268, startPoint y: 98, endPoint x: 1230, endPoint y: 109, distance: 39.4
click at [1268, 98] on div "Arhiveeri vestlus" at bounding box center [1267, 101] width 108 height 19
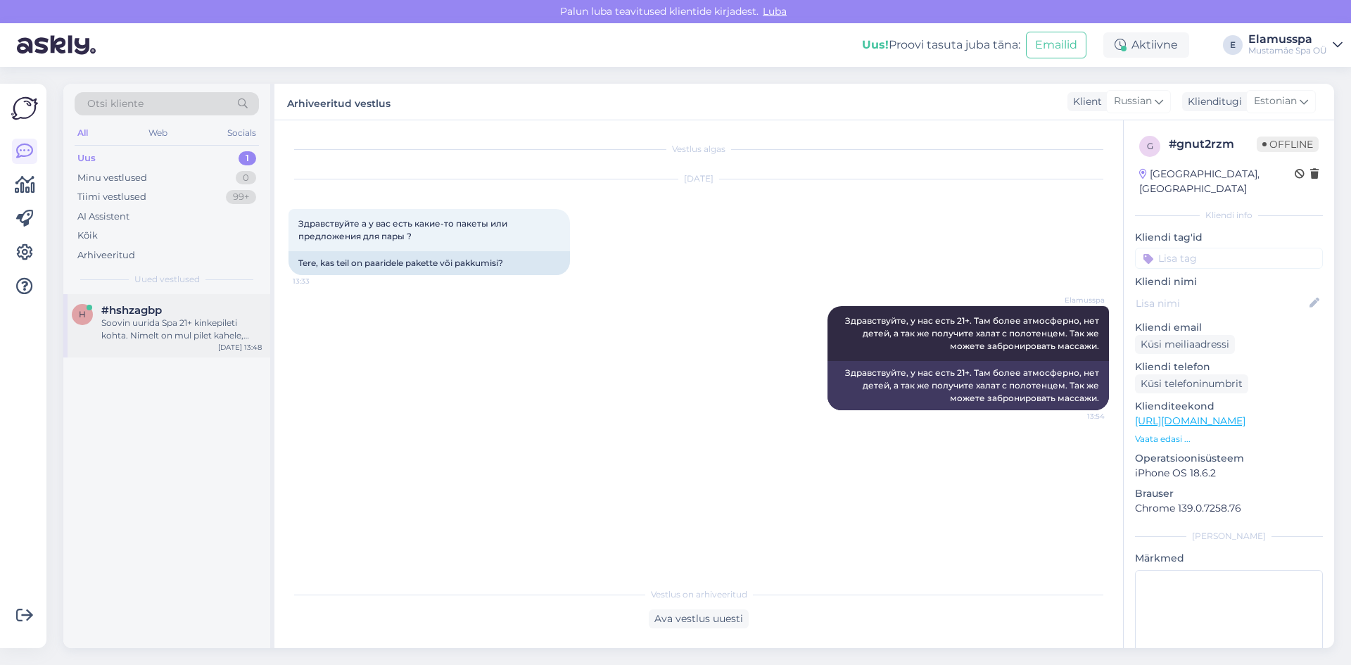
click at [185, 331] on div "Soovin uurida Spa 21+ kinkepileti kohta. Nimelt on mul pilet kahele, [PERSON_NA…" at bounding box center [181, 329] width 160 height 25
